Goal: Information Seeking & Learning: Learn about a topic

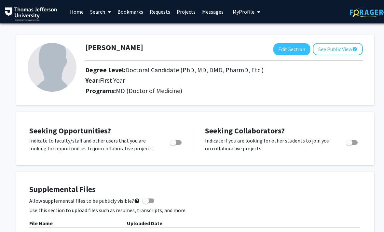
click at [101, 17] on link "Search" at bounding box center [100, 11] width 27 height 23
click at [121, 30] on span "Faculty/Staff" at bounding box center [111, 29] width 48 height 13
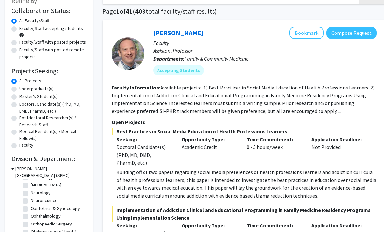
scroll to position [175, 0]
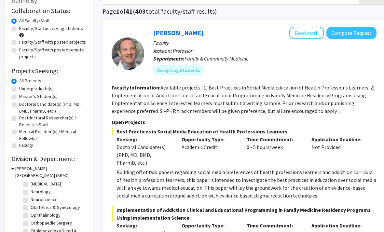
click at [69, 208] on label "Obstetrics & Gynecology" at bounding box center [56, 208] width 50 height 7
click at [35, 208] on input "Obstetrics & Gynecology" at bounding box center [33, 207] width 4 height 4
checkbox input "true"
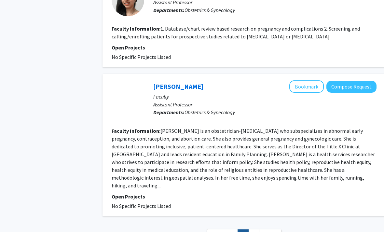
scroll to position [980, 0]
click at [283, 179] on fg-read-more "[PERSON_NAME] is an obstetrician-[MEDICAL_DATA] who subspecializes in abnormal …" at bounding box center [244, 158] width 264 height 61
click at [258, 230] on link "2" at bounding box center [254, 235] width 11 height 11
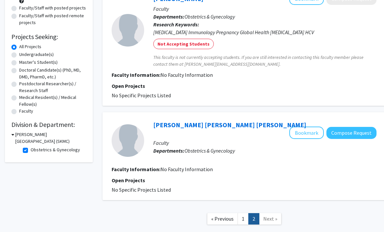
scroll to position [91, 0]
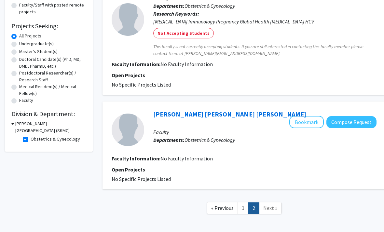
click at [243, 203] on link "1" at bounding box center [243, 208] width 11 height 11
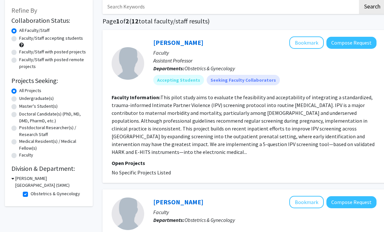
scroll to position [33, 0]
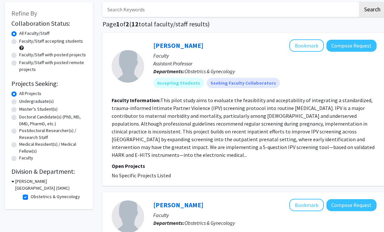
click at [31, 194] on label "Obstetrics & Gynecology" at bounding box center [56, 196] width 50 height 7
click at [31, 194] on input "Obstetrics & Gynecology" at bounding box center [33, 195] width 4 height 4
checkbox input "false"
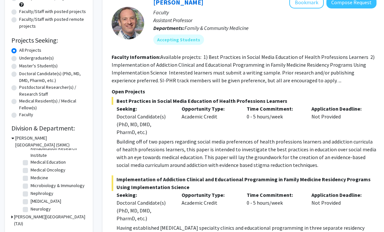
scroll to position [128, 0]
click at [77, 187] on label "Microbiology & Immunology" at bounding box center [58, 184] width 54 height 7
click at [35, 186] on input "Microbiology & Immunology" at bounding box center [33, 183] width 4 height 4
checkbox input "true"
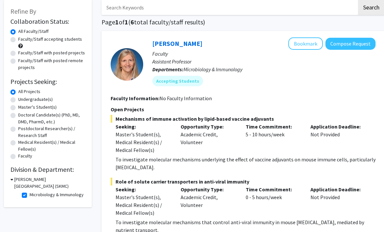
scroll to position [35, 1]
click at [30, 193] on label "Microbiology & Immunology" at bounding box center [57, 195] width 54 height 7
click at [30, 193] on input "Microbiology & Immunology" at bounding box center [32, 194] width 4 height 4
checkbox input "false"
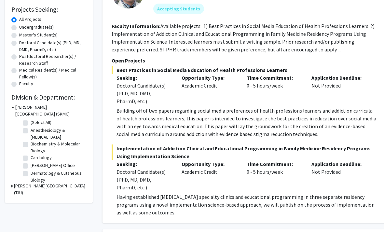
scroll to position [108, 0]
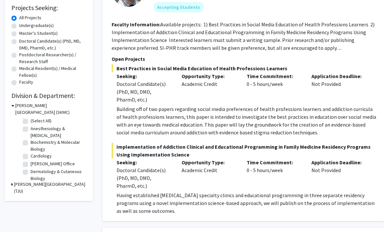
click at [31, 171] on label "Dermatology & Cutaneous Biology" at bounding box center [58, 176] width 54 height 14
click at [31, 171] on input "Dermatology & Cutaneous Biology" at bounding box center [33, 171] width 4 height 4
checkbox input "true"
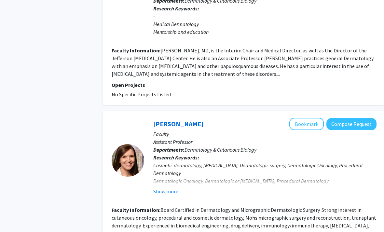
scroll to position [670, 0]
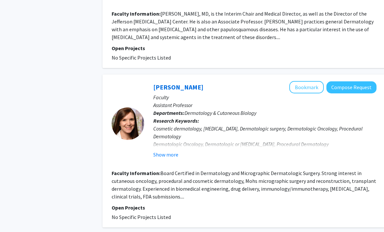
click at [311, 81] on button "Bookmark" at bounding box center [307, 87] width 35 height 12
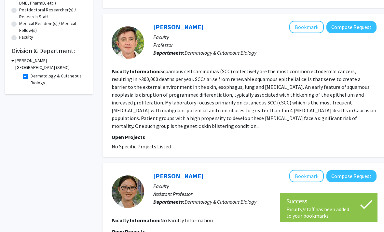
scroll to position [152, 0]
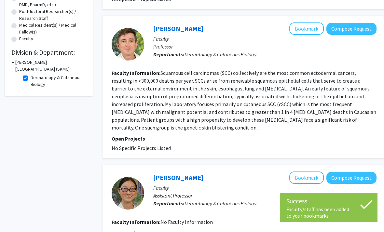
click at [302, 32] on button "Bookmark" at bounding box center [307, 28] width 35 height 12
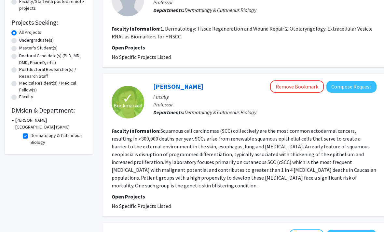
scroll to position [94, 0]
click at [31, 136] on label "Dermatology & Cutaneous Biology" at bounding box center [58, 139] width 54 height 14
click at [31, 136] on input "Dermatology & Cutaneous Biology" at bounding box center [33, 134] width 4 height 4
checkbox input "false"
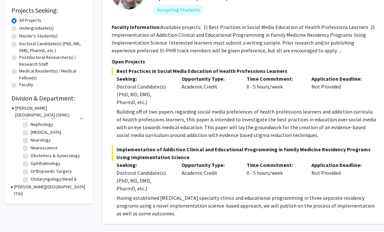
scroll to position [166, 0]
click at [71, 155] on label "Obstetrics & Gynecology" at bounding box center [56, 155] width 50 height 7
click at [35, 155] on input "Obstetrics & Gynecology" at bounding box center [33, 154] width 4 height 4
checkbox input "true"
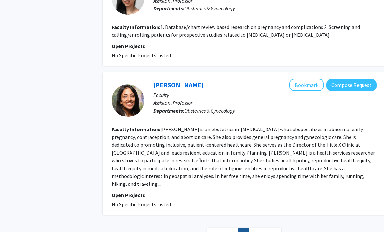
click at [310, 86] on button "Bookmark" at bounding box center [307, 85] width 35 height 12
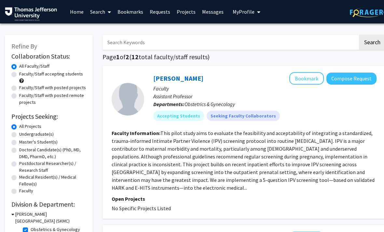
click at [312, 80] on button "Bookmark" at bounding box center [307, 78] width 35 height 12
